Goal: Information Seeking & Learning: Learn about a topic

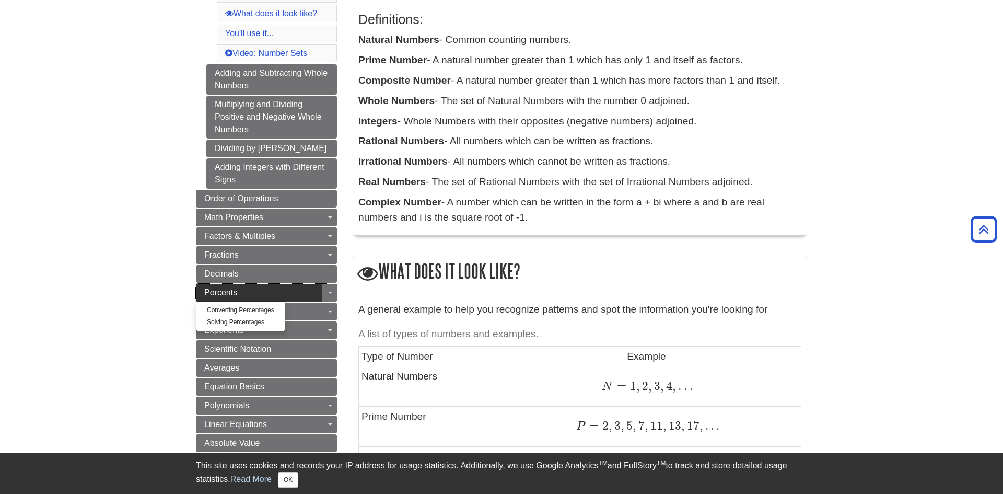
scroll to position [220, 0]
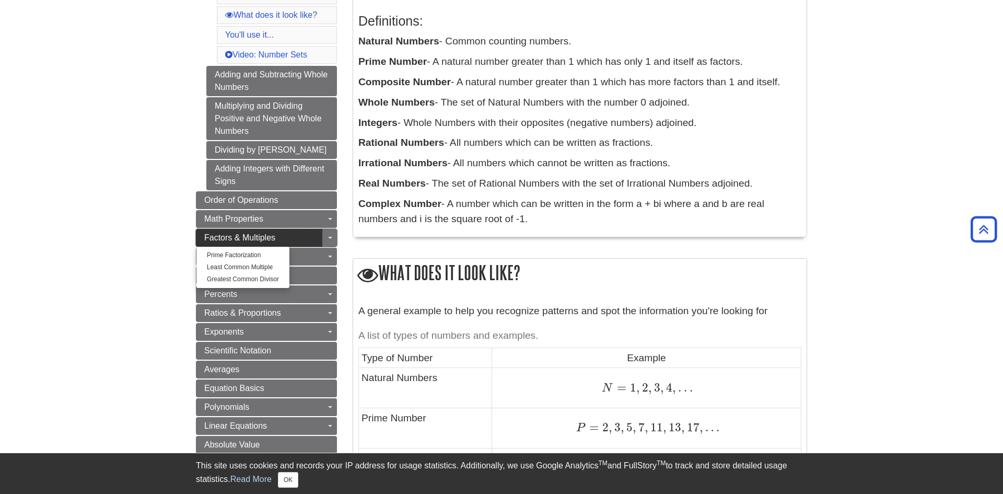
click at [260, 233] on span "Factors & Multiples" at bounding box center [239, 237] width 71 height 9
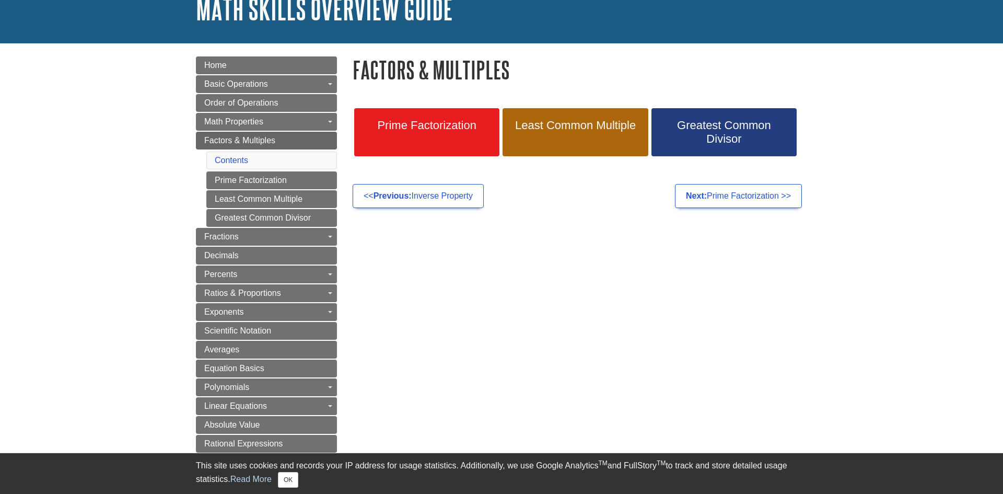
scroll to position [155, 0]
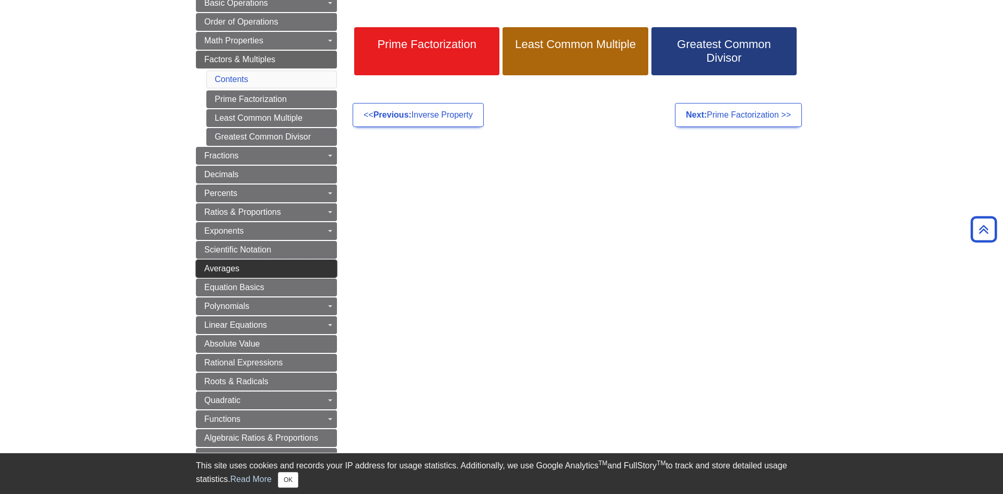
click at [278, 264] on link "Averages" at bounding box center [266, 269] width 141 height 18
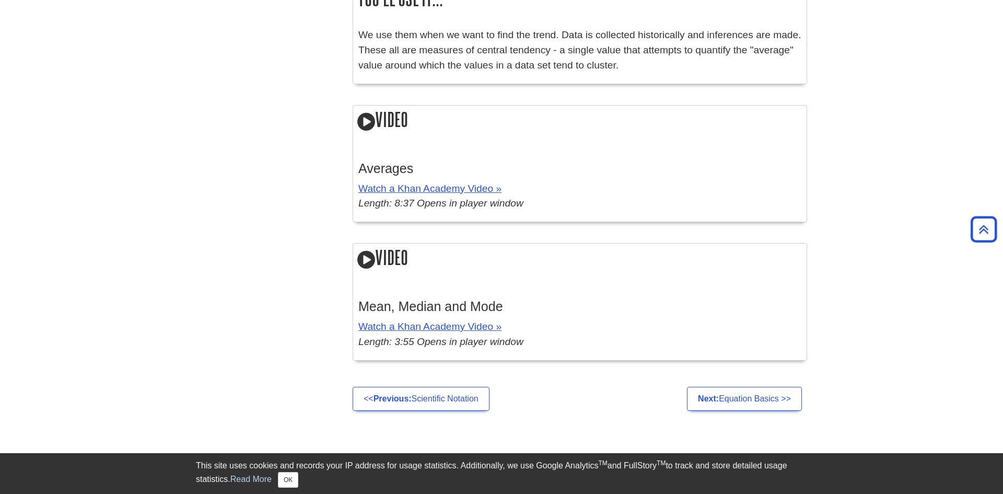
scroll to position [872, 0]
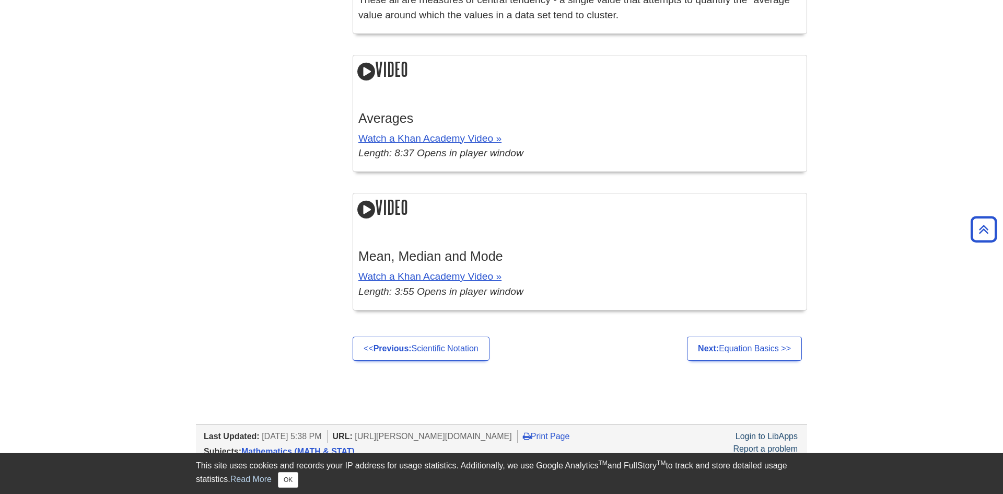
click at [365, 220] on icon at bounding box center [366, 209] width 18 height 21
click at [367, 82] on icon at bounding box center [366, 71] width 18 height 21
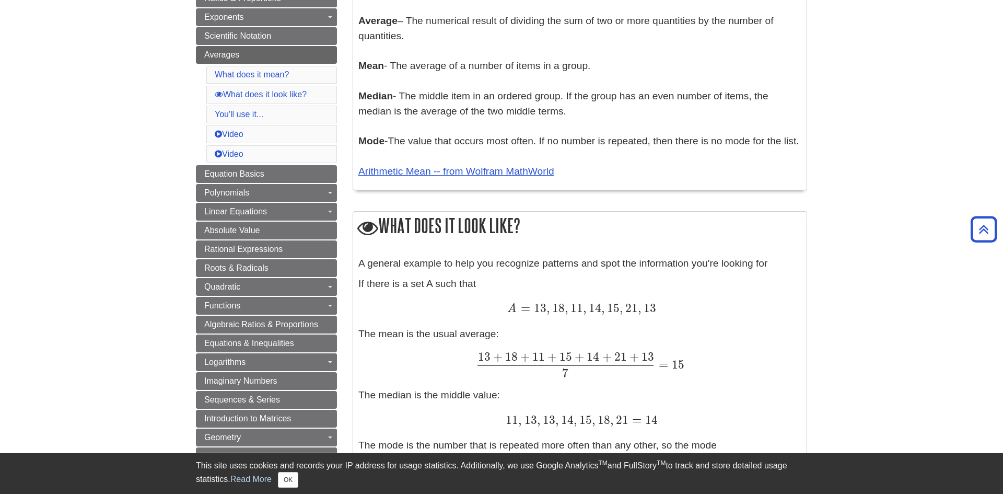
scroll to position [279, 0]
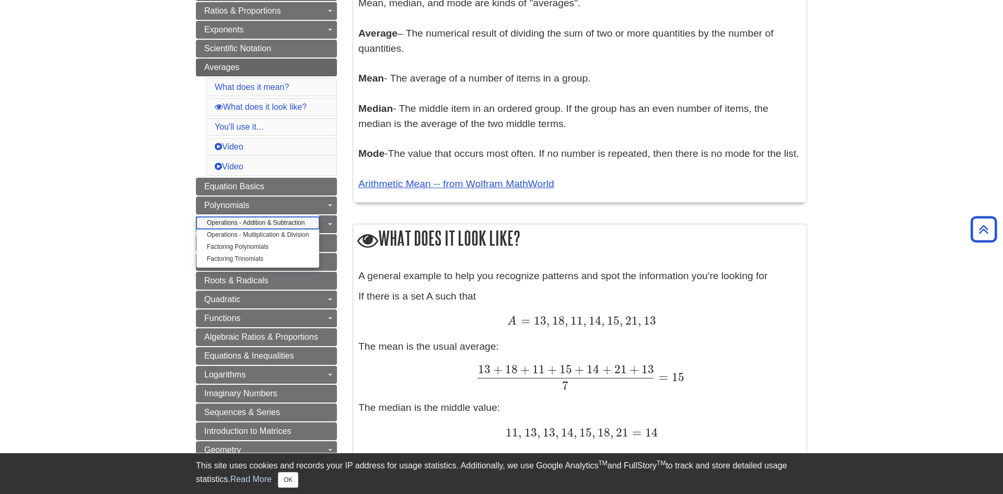
click at [248, 224] on link "Operations - Addition & Subtraction" at bounding box center [258, 223] width 123 height 12
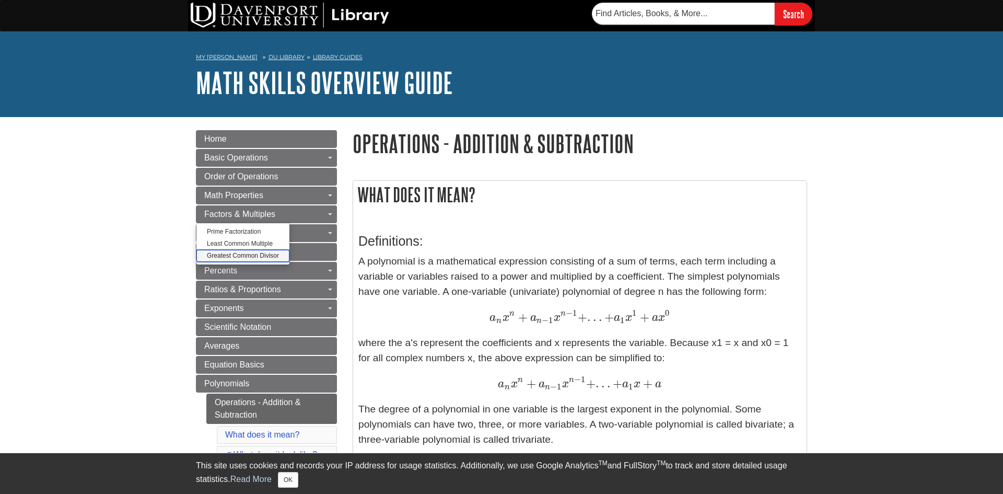
click at [237, 257] on link "Greatest Common Divisor" at bounding box center [243, 256] width 93 height 12
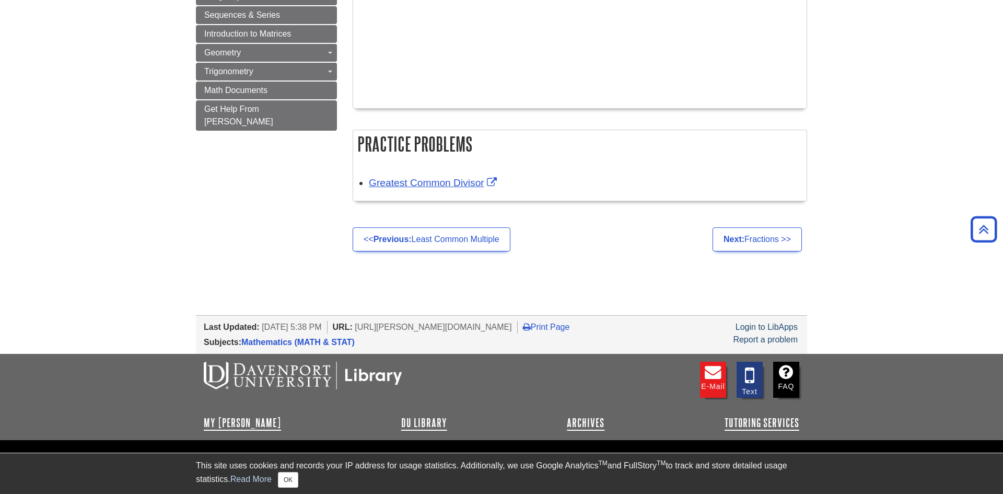
scroll to position [534, 0]
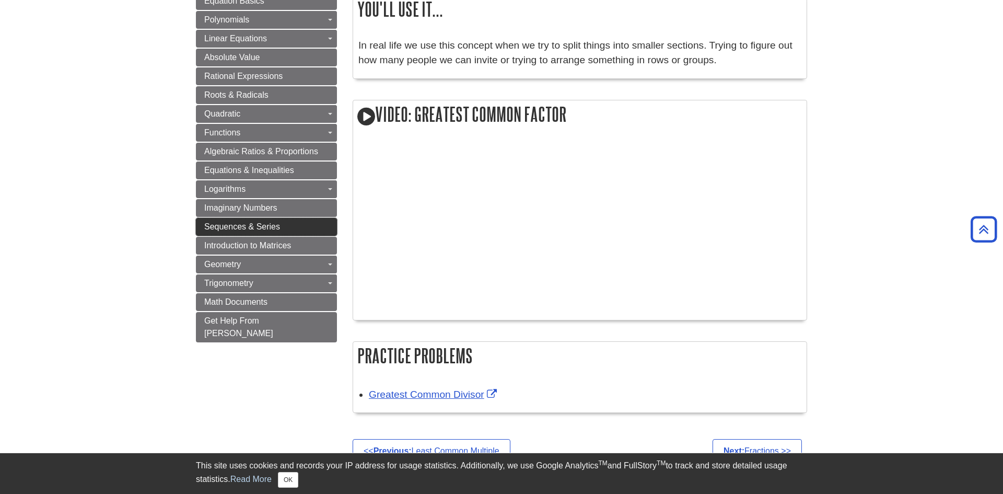
click at [233, 227] on span "Sequences & Series" at bounding box center [242, 226] width 76 height 9
